Goal: Task Accomplishment & Management: Manage account settings

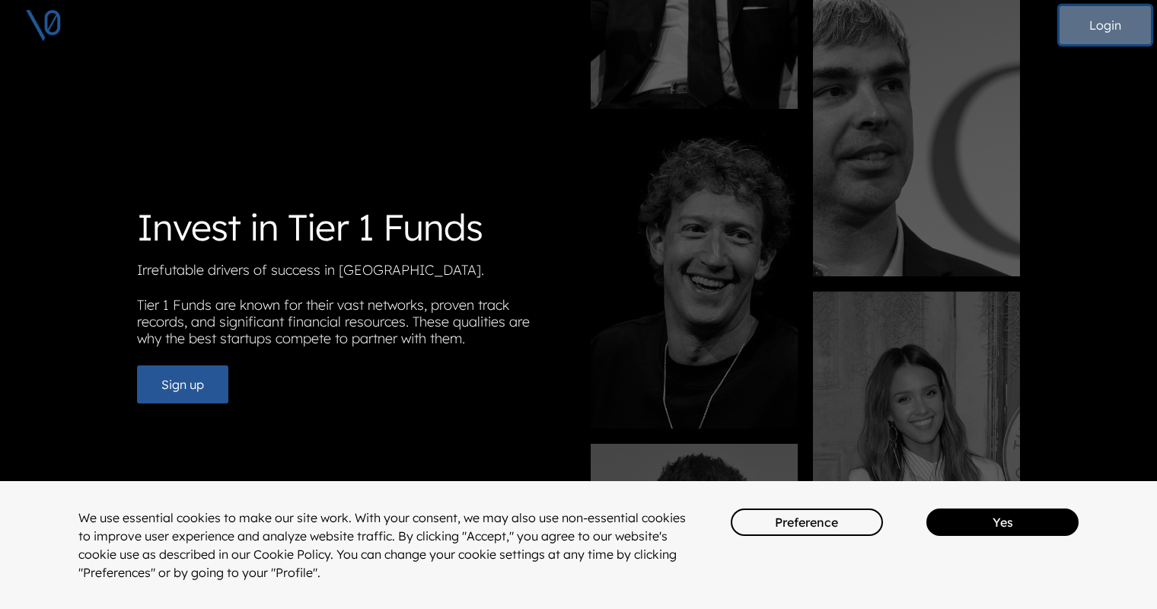
click at [1098, 30] on button "Login" at bounding box center [1105, 25] width 91 height 38
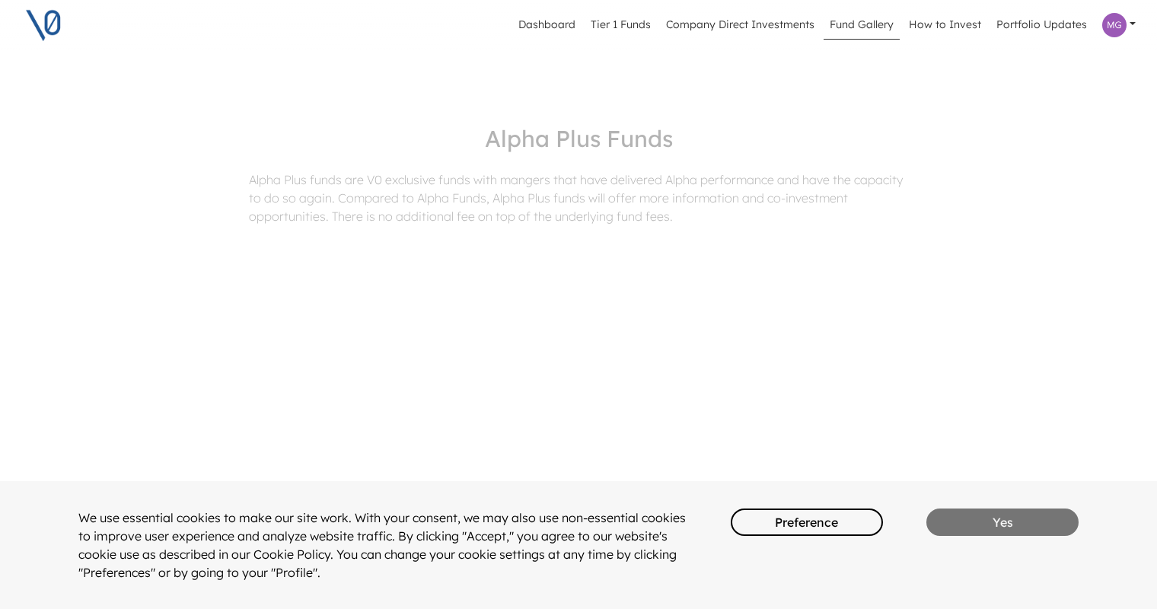
click at [1001, 524] on button "Yes" at bounding box center [1003, 522] width 152 height 27
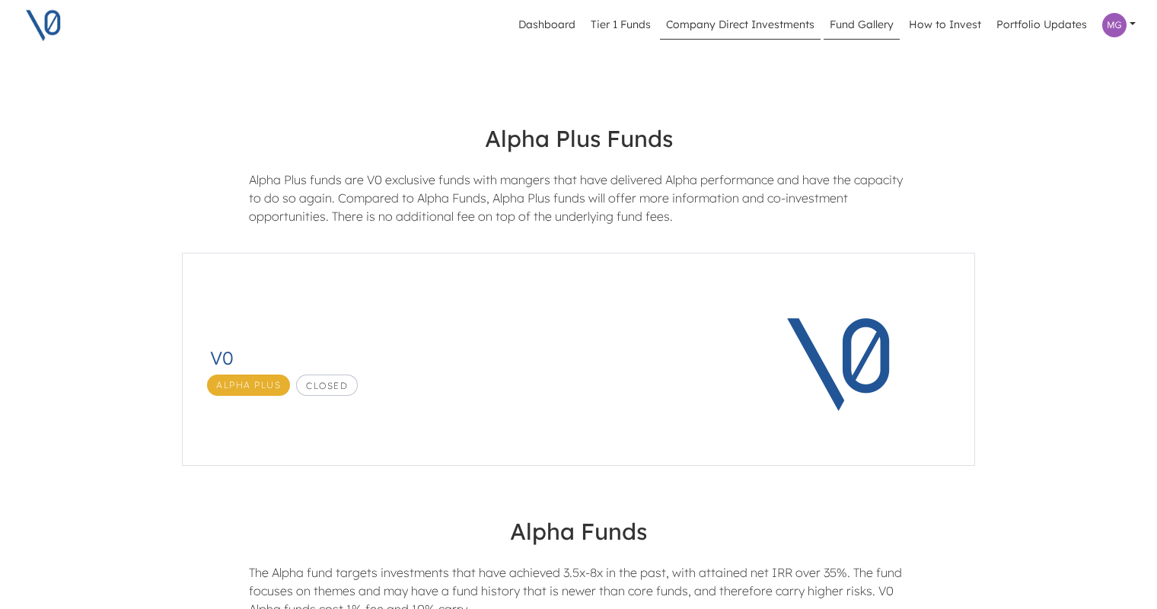
click at [755, 28] on link "Company Direct Investments" at bounding box center [740, 25] width 161 height 29
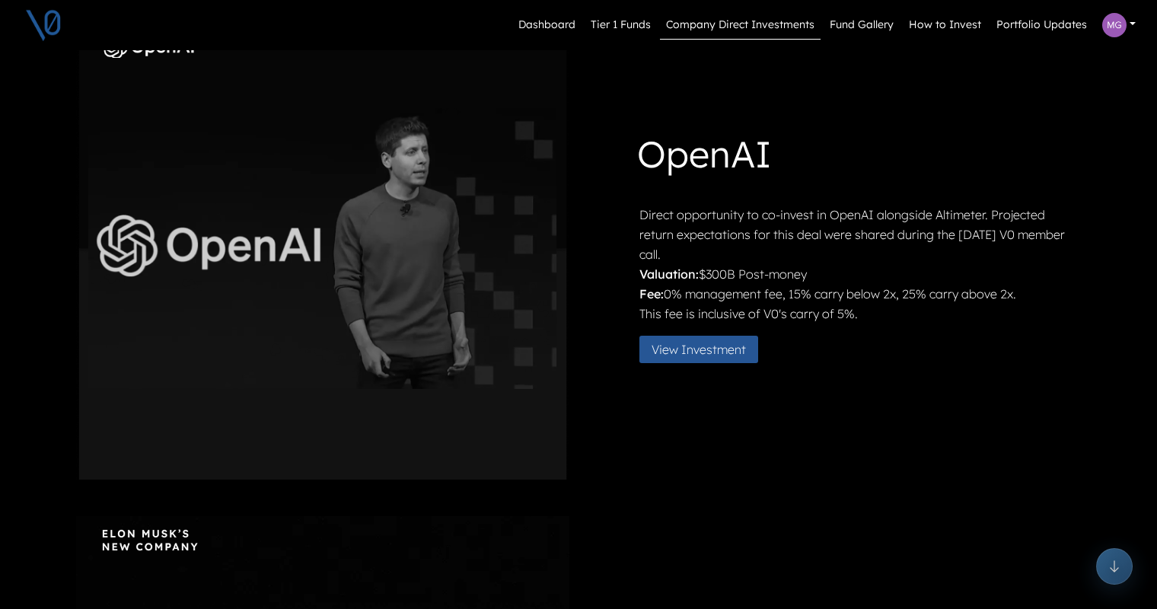
scroll to position [564, 0]
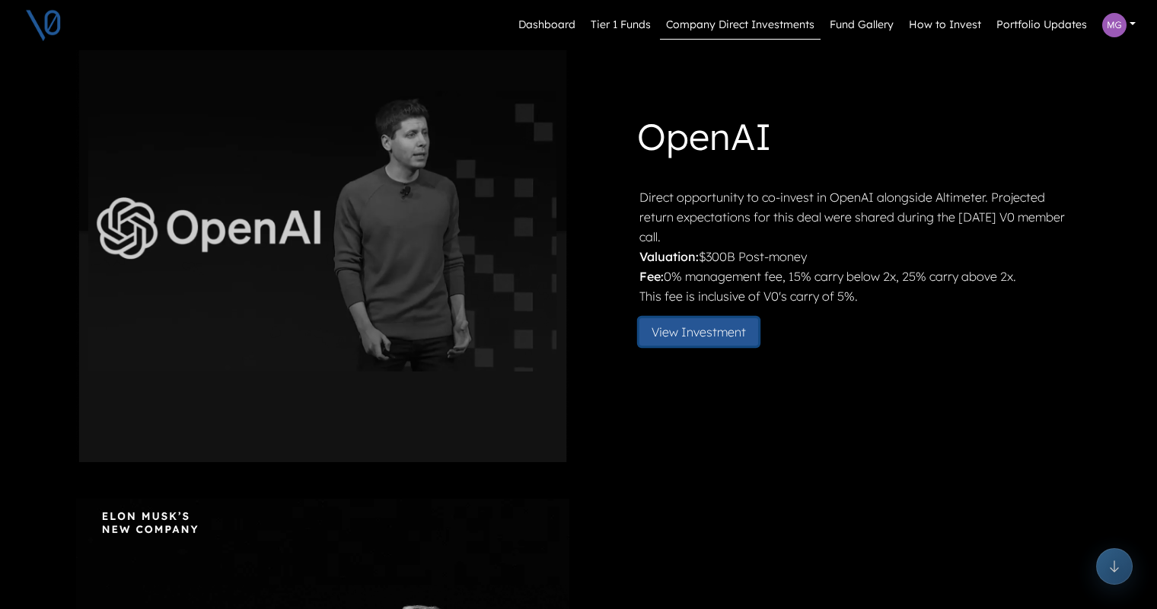
click at [701, 336] on button "View Investment" at bounding box center [699, 331] width 119 height 27
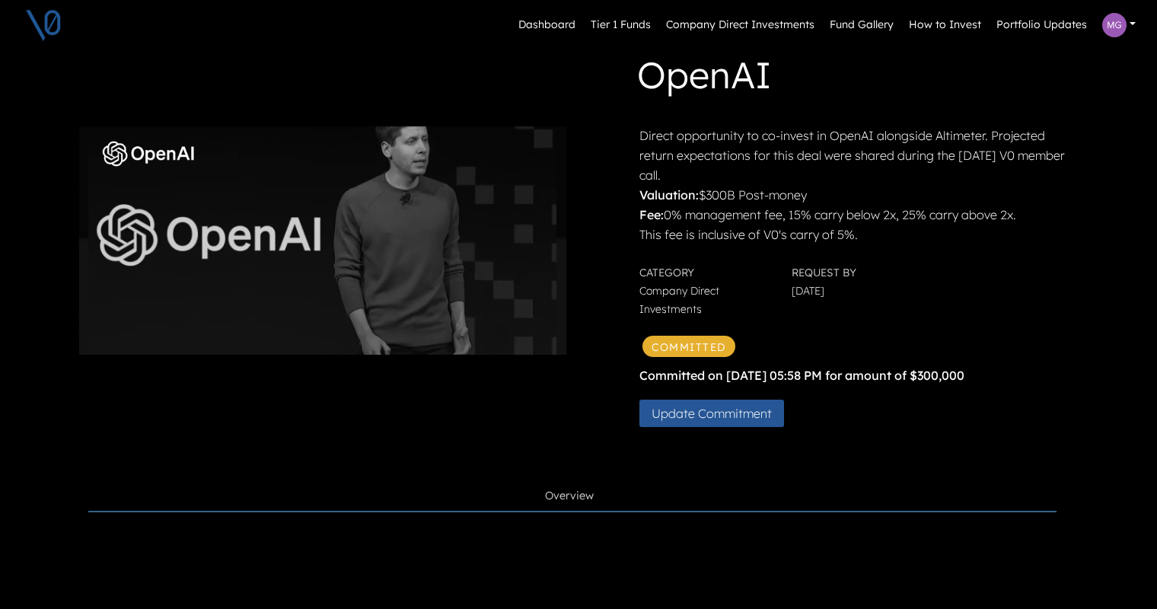
scroll to position [85, 0]
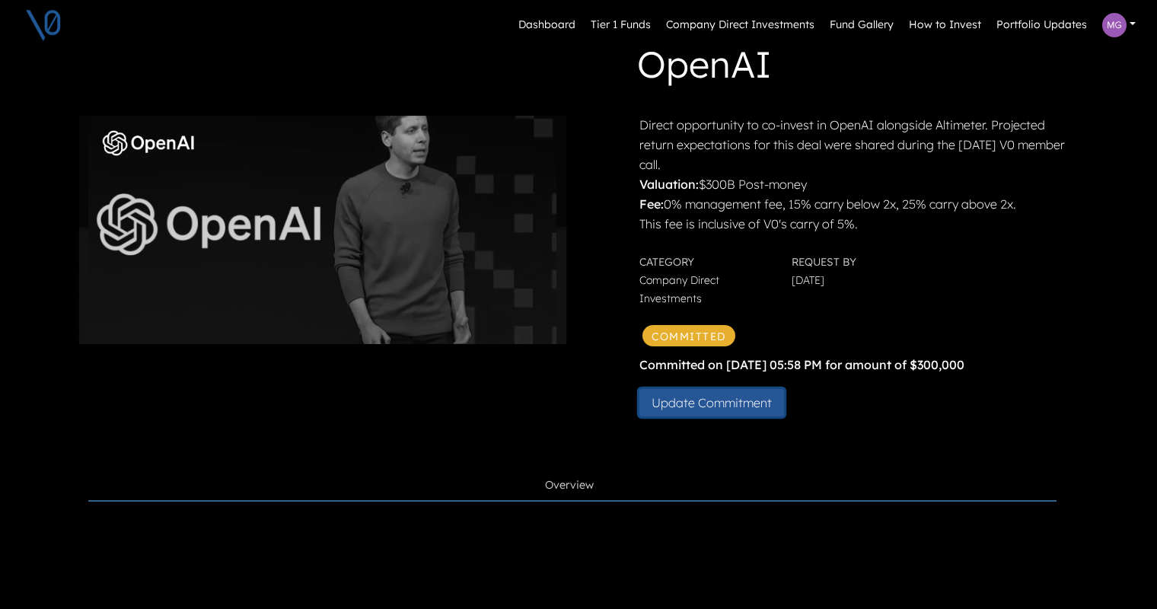
click at [712, 407] on button "Update Commitment" at bounding box center [712, 402] width 145 height 27
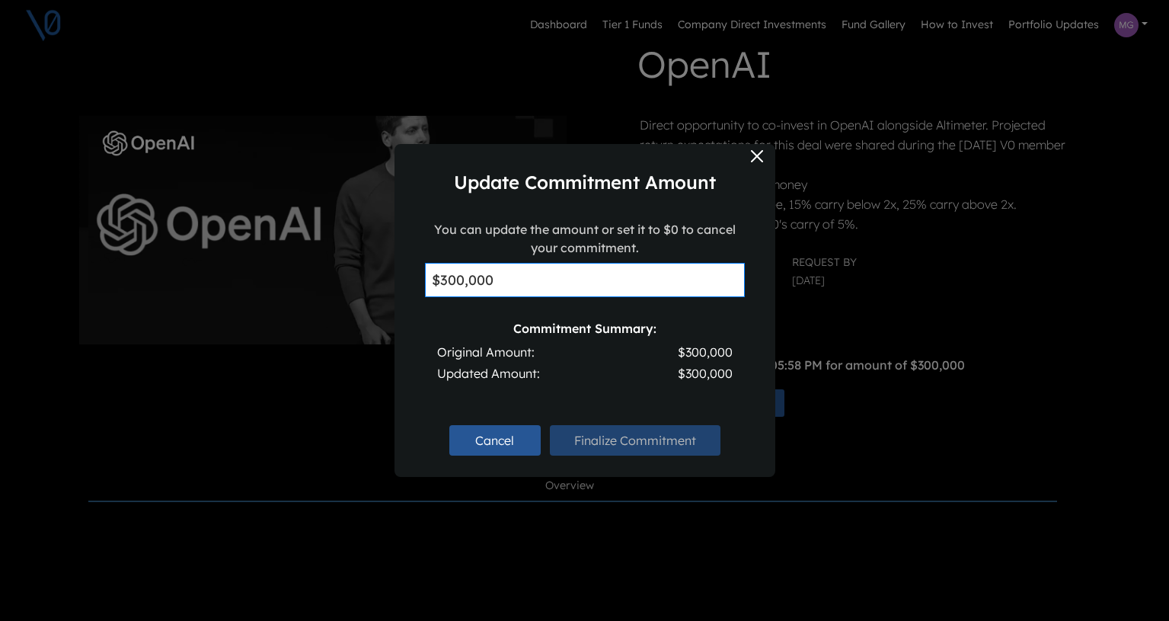
click at [506, 279] on input "$300,000" at bounding box center [585, 280] width 320 height 34
type input "$3"
type input "$0"
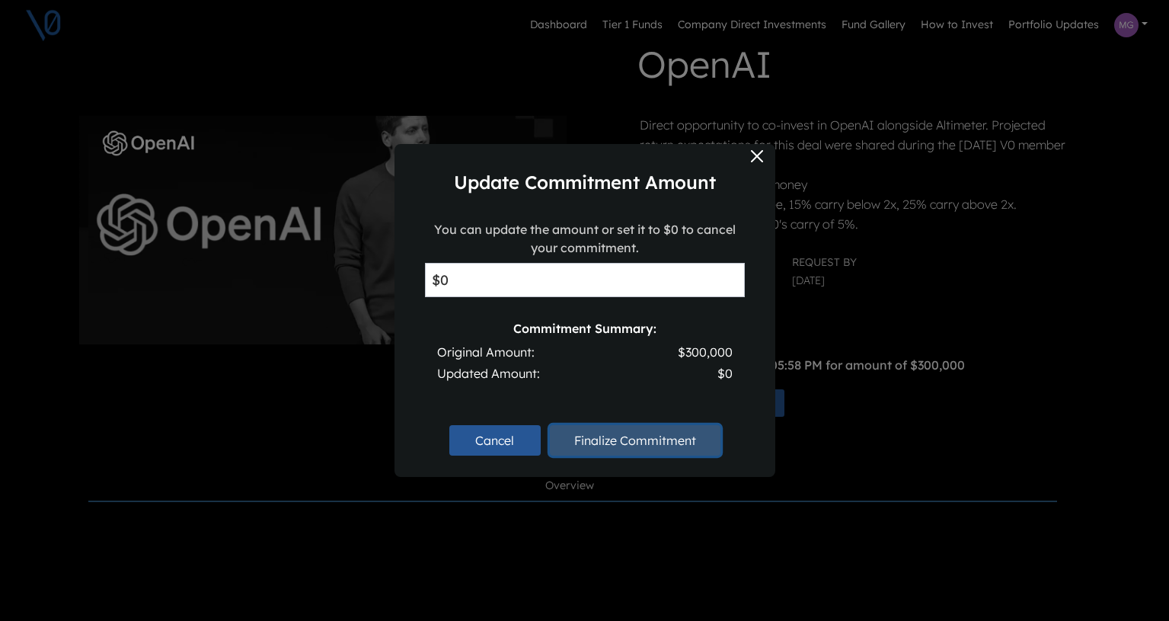
click at [608, 441] on button "Finalize Commitment" at bounding box center [635, 440] width 171 height 30
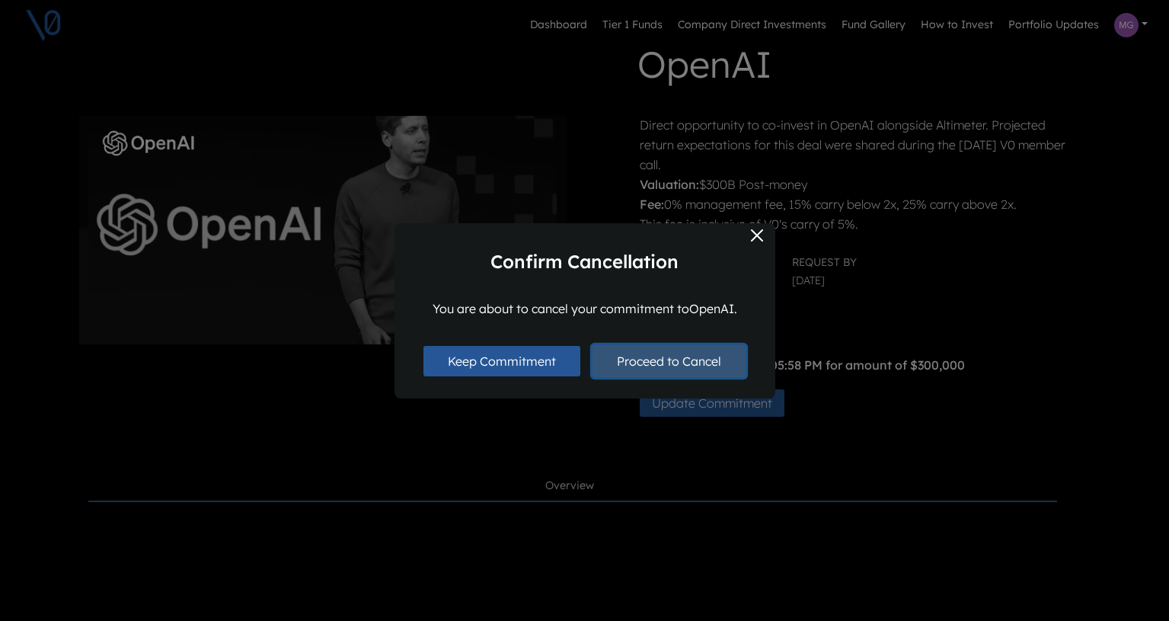
click at [659, 363] on button "Proceed to Cancel" at bounding box center [668, 361] width 153 height 32
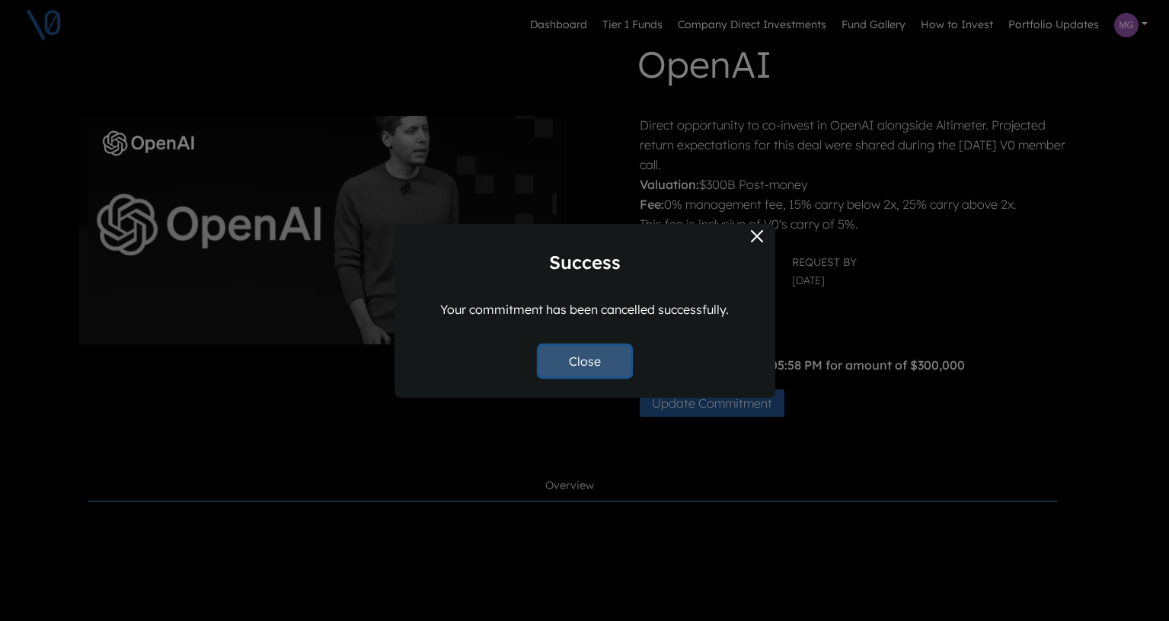
click at [592, 364] on button "Close" at bounding box center [584, 361] width 91 height 30
